Goal: Information Seeking & Learning: Learn about a topic

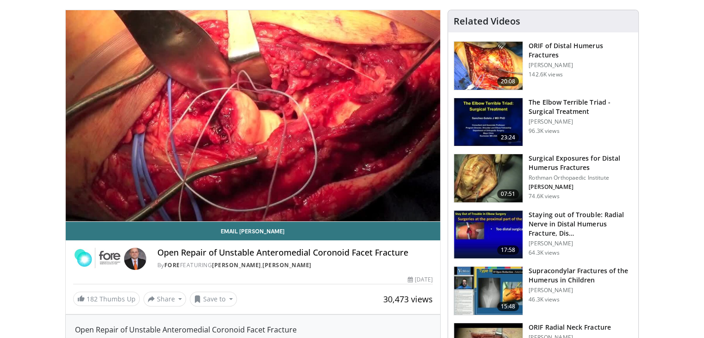
scroll to position [43, 0]
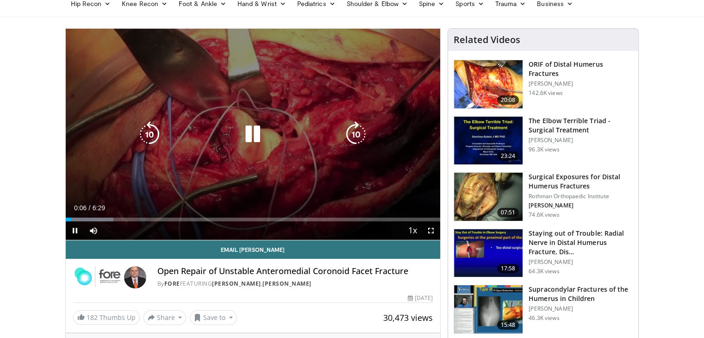
click at [252, 128] on icon "Video Player" at bounding box center [253, 134] width 26 height 26
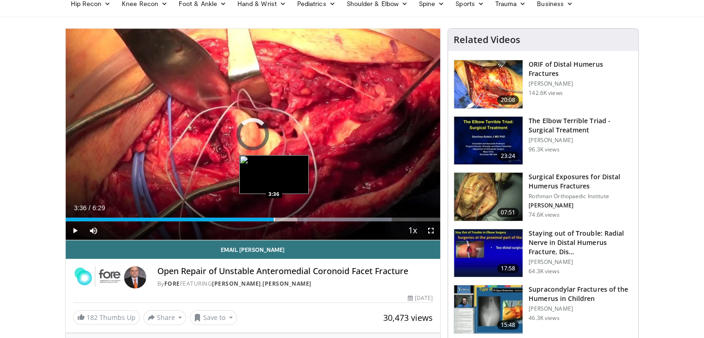
click at [274, 217] on div "Progress Bar" at bounding box center [274, 219] width 1 height 4
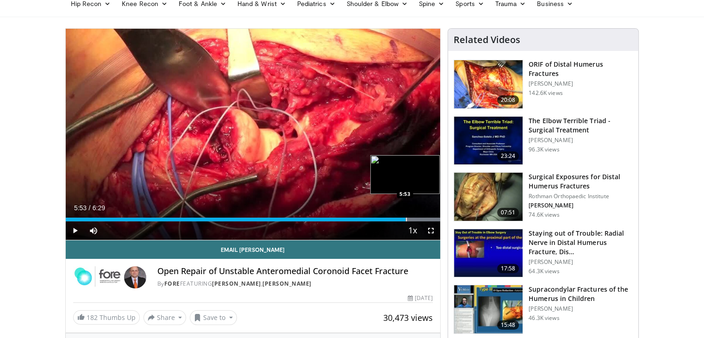
click at [405, 216] on div "Loaded : 100.00% 5:53 5:53" at bounding box center [253, 216] width 375 height 9
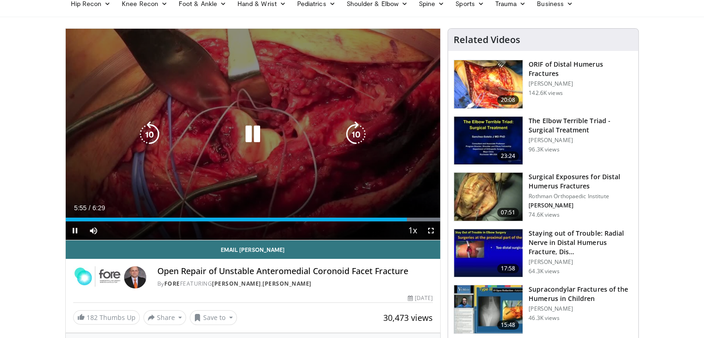
click at [254, 135] on icon "Video Player" at bounding box center [253, 134] width 26 height 26
click at [252, 127] on icon "Video Player" at bounding box center [253, 134] width 26 height 26
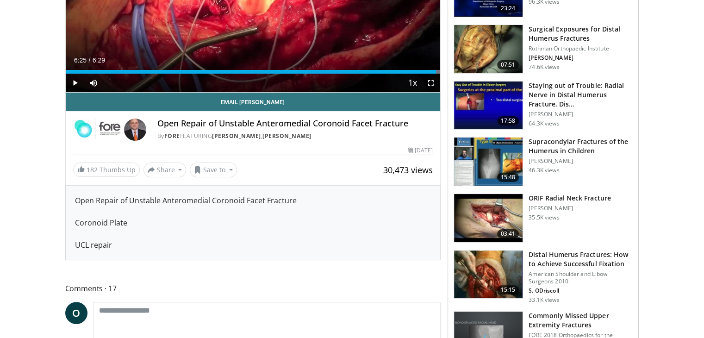
scroll to position [191, 0]
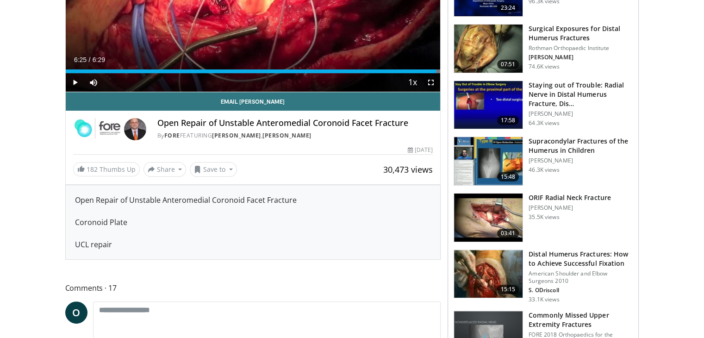
click at [491, 92] on img at bounding box center [488, 105] width 68 height 48
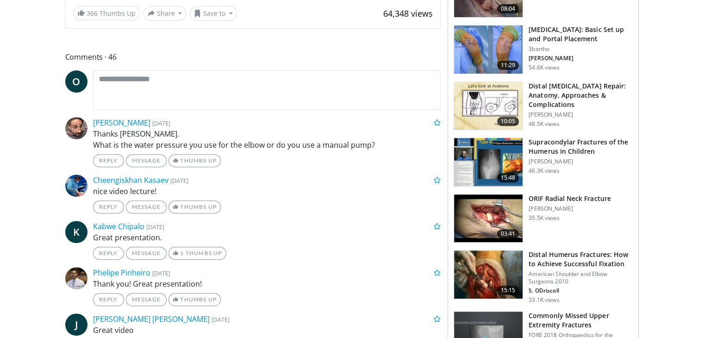
scroll to position [376, 0]
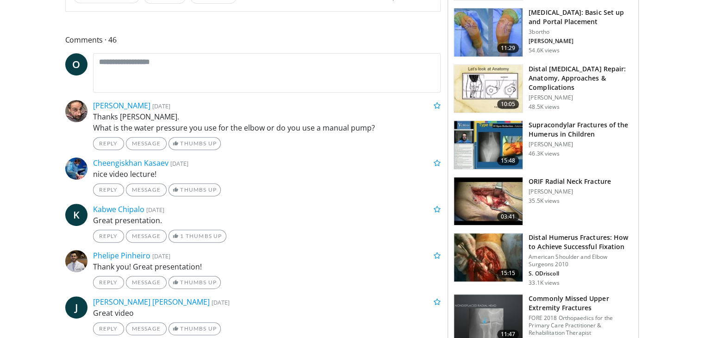
click at [481, 250] on img at bounding box center [488, 257] width 68 height 48
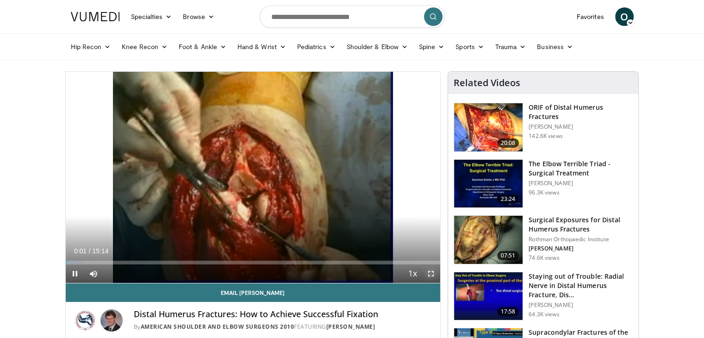
click at [433, 271] on span "Video Player" at bounding box center [430, 273] width 19 height 19
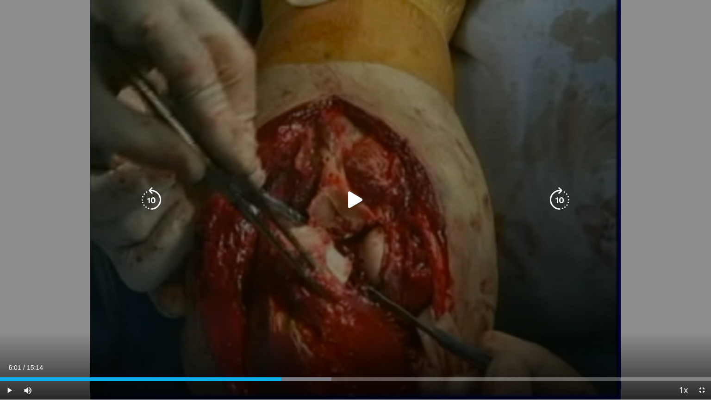
click at [151, 198] on icon "Video Player" at bounding box center [151, 200] width 26 height 26
click at [149, 197] on icon "Video Player" at bounding box center [151, 200] width 26 height 26
click at [150, 194] on icon "Video Player" at bounding box center [151, 200] width 26 height 26
click at [353, 194] on icon "Video Player" at bounding box center [355, 200] width 26 height 26
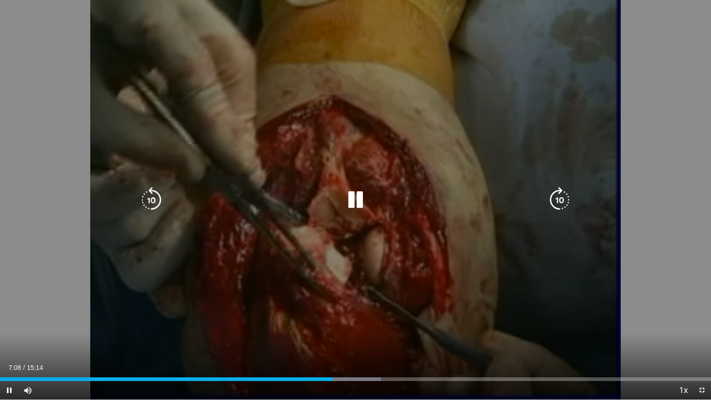
click at [150, 196] on icon "Video Player" at bounding box center [151, 200] width 26 height 26
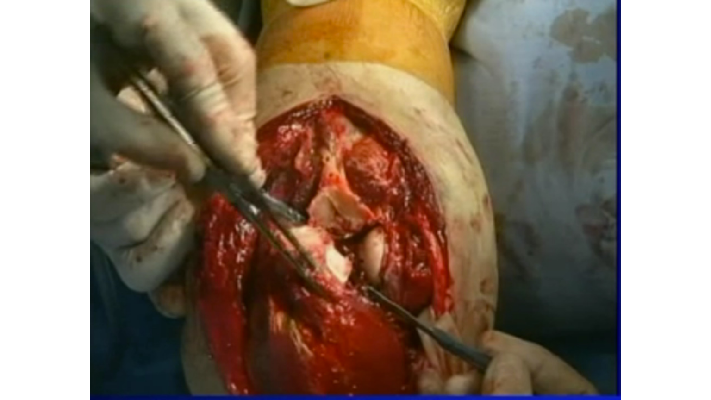
click at [686, 252] on div "20 seconds Tap to unmute" at bounding box center [355, 199] width 711 height 399
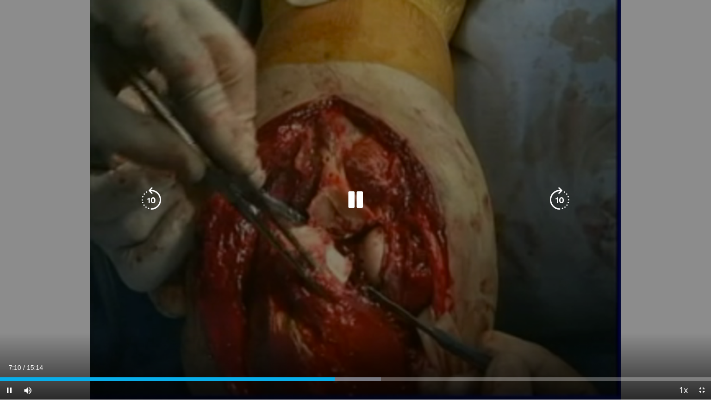
click at [152, 188] on icon "Video Player" at bounding box center [151, 200] width 26 height 26
click at [655, 286] on div "20 seconds Tap to unmute" at bounding box center [355, 199] width 711 height 399
click at [150, 192] on icon "Video Player" at bounding box center [151, 200] width 26 height 26
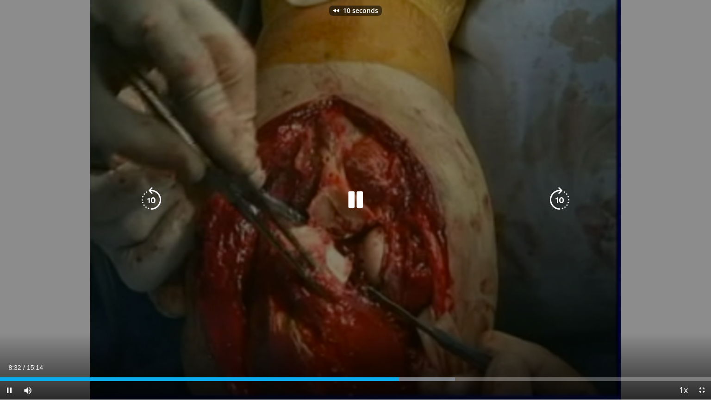
click at [150, 192] on icon "Video Player" at bounding box center [151, 200] width 26 height 26
click at [676, 280] on div "20 seconds Tap to unmute" at bounding box center [355, 199] width 711 height 399
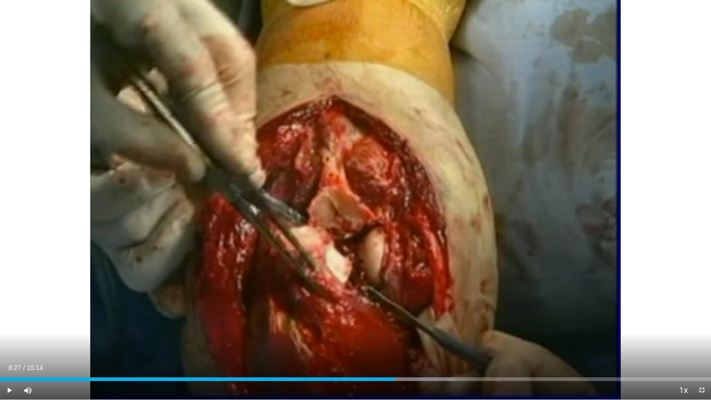
click at [676, 280] on div "20 seconds Tap to unmute" at bounding box center [355, 199] width 711 height 399
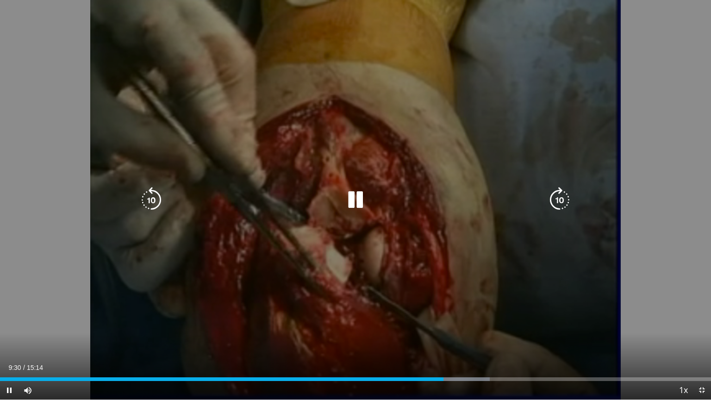
click at [153, 191] on icon "Video Player" at bounding box center [151, 200] width 26 height 26
click at [152, 196] on icon "Video Player" at bounding box center [151, 200] width 26 height 26
click at [651, 283] on div "20 seconds Tap to unmute" at bounding box center [355, 199] width 711 height 399
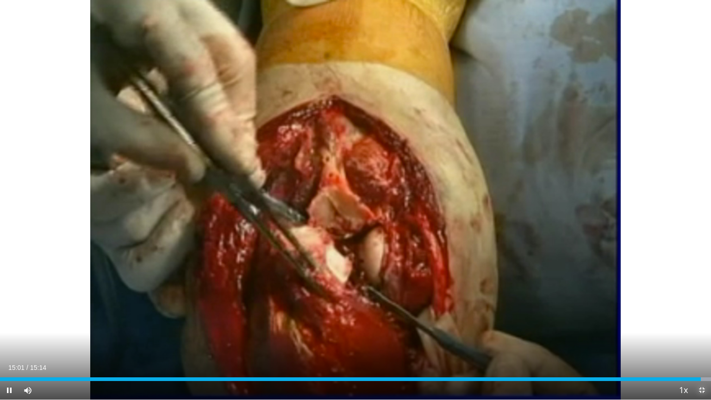
click at [701, 337] on span "Video Player" at bounding box center [701, 390] width 19 height 19
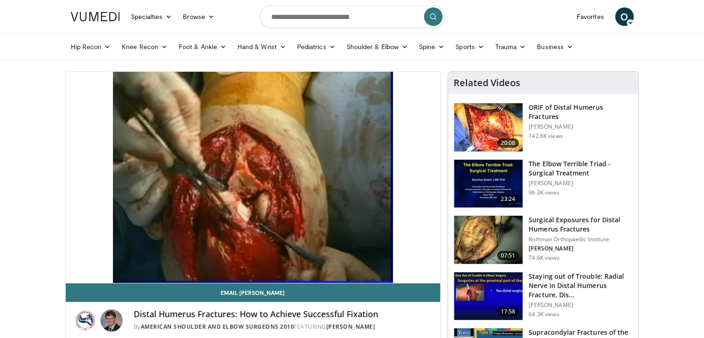
click at [489, 120] on img at bounding box center [488, 127] width 68 height 48
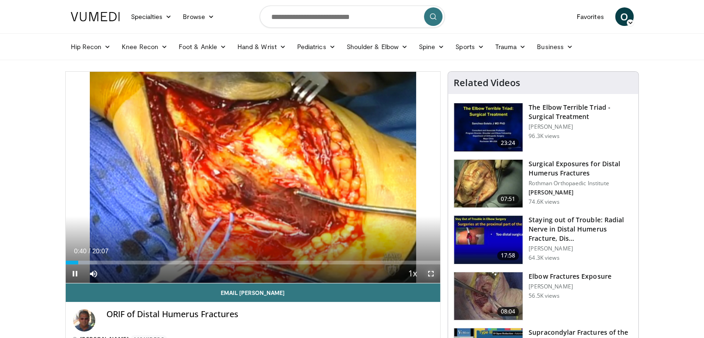
click at [431, 270] on span "Video Player" at bounding box center [430, 273] width 19 height 19
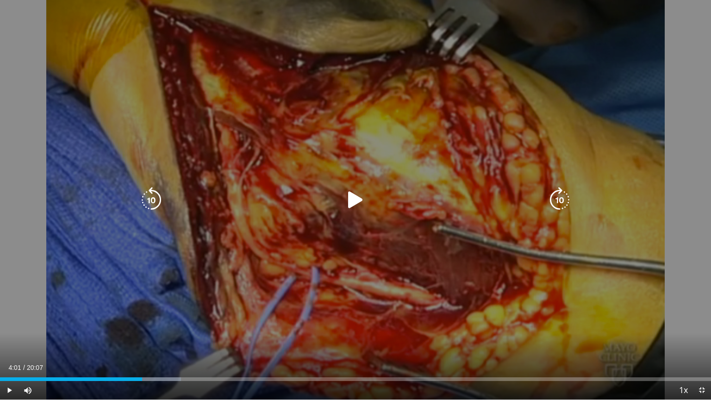
click at [357, 198] on icon "Video Player" at bounding box center [355, 200] width 26 height 26
click at [352, 198] on icon "Video Player" at bounding box center [355, 200] width 26 height 26
click at [155, 196] on icon "Video Player" at bounding box center [151, 200] width 26 height 26
click at [155, 192] on icon "Video Player" at bounding box center [151, 200] width 26 height 26
click at [687, 204] on div "10 seconds Tap to unmute" at bounding box center [355, 199] width 711 height 399
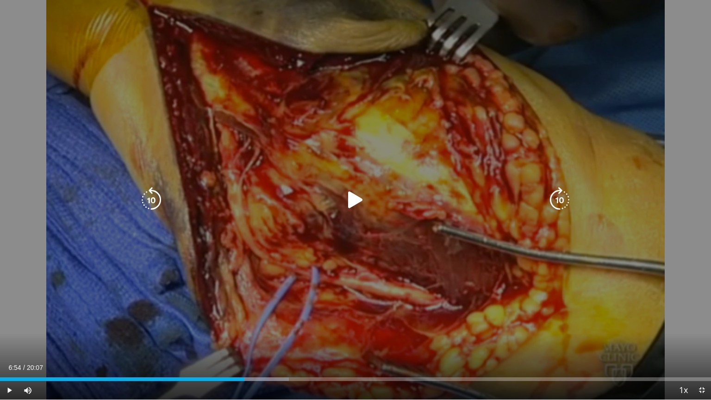
click at [687, 204] on div "10 seconds Tap to unmute" at bounding box center [355, 199] width 711 height 399
click at [148, 198] on icon "Video Player" at bounding box center [151, 200] width 26 height 26
click at [689, 176] on div "10 seconds Tap to unmute" at bounding box center [355, 199] width 711 height 399
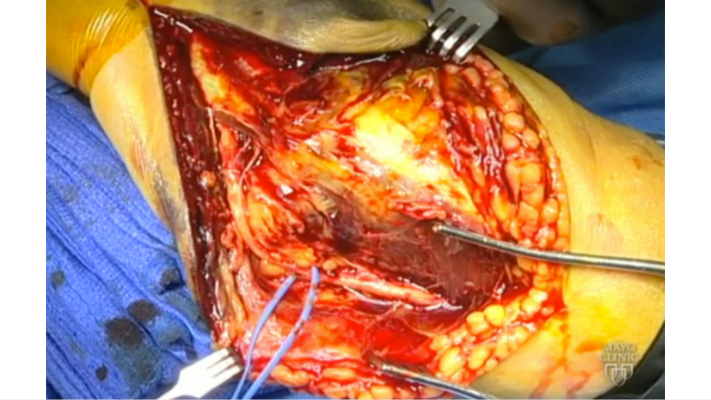
click at [689, 176] on div "10 seconds Tap to unmute" at bounding box center [355, 199] width 711 height 399
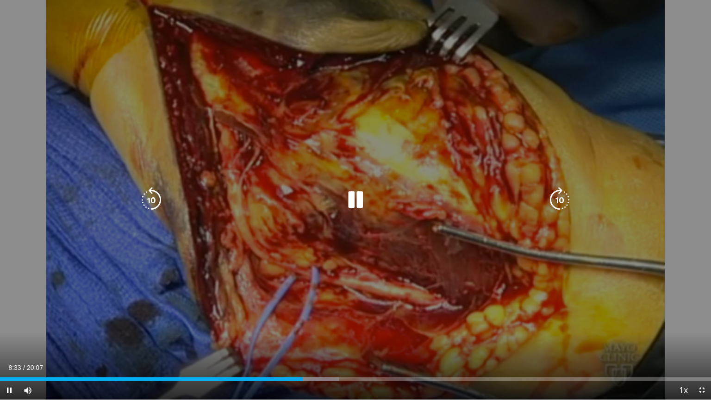
click at [146, 196] on icon "Video Player" at bounding box center [151, 200] width 26 height 26
click at [147, 195] on icon "Video Player" at bounding box center [151, 200] width 26 height 26
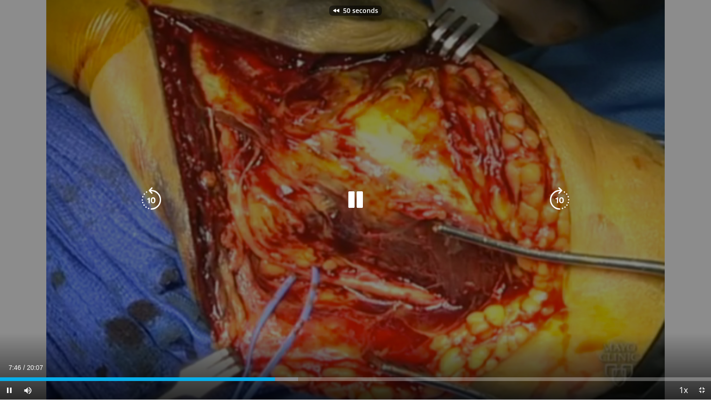
click at [147, 195] on icon "Video Player" at bounding box center [151, 200] width 26 height 26
click at [150, 196] on icon "Video Player" at bounding box center [151, 200] width 26 height 26
click at [355, 200] on icon "Video Player" at bounding box center [355, 200] width 26 height 26
